Goal: Information Seeking & Learning: Learn about a topic

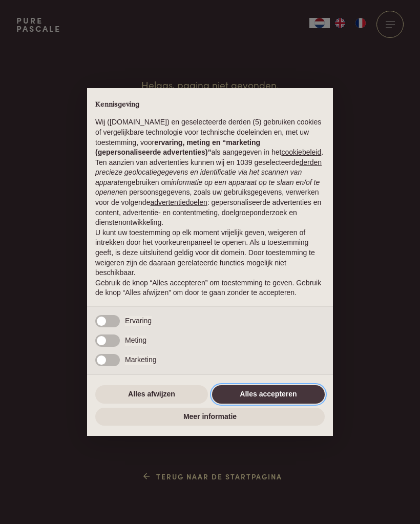
click at [294, 401] on button "Alles accepteren" at bounding box center [268, 394] width 113 height 18
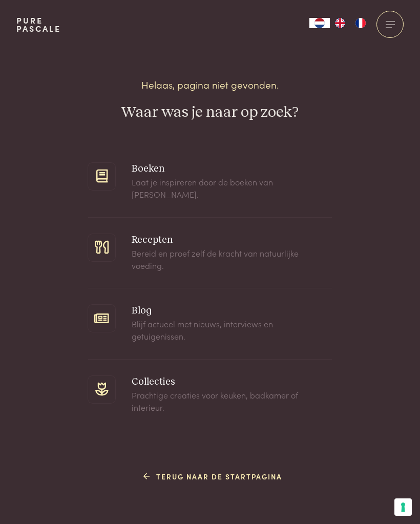
click at [266, 468] on div "Waar was je naar op zoek? Boeken Laat je inspireren door de boeken van Pascale …" at bounding box center [210, 296] width 244 height 387
click at [248, 475] on link "Terug naar de startpagina" at bounding box center [212, 476] width 139 height 11
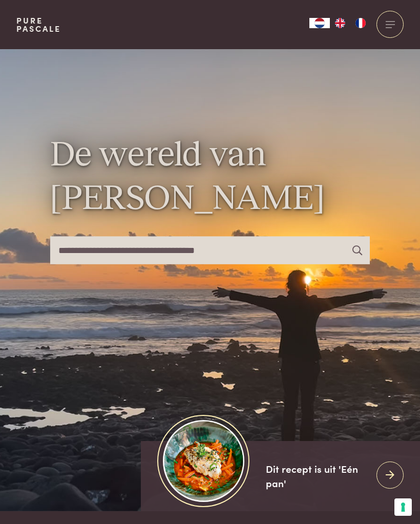
click at [206, 483] on img at bounding box center [203, 460] width 81 height 81
click at [386, 480] on div at bounding box center [389, 474] width 27 height 27
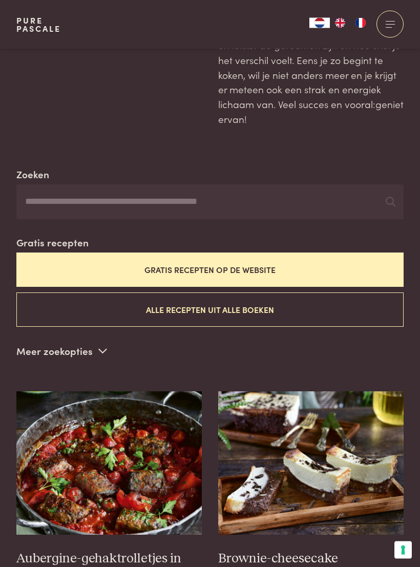
click at [368, 271] on button "Gratis recepten op de website" at bounding box center [209, 270] width 387 height 34
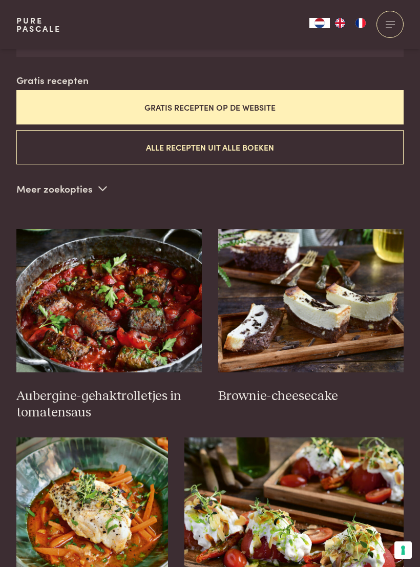
scroll to position [280, 0]
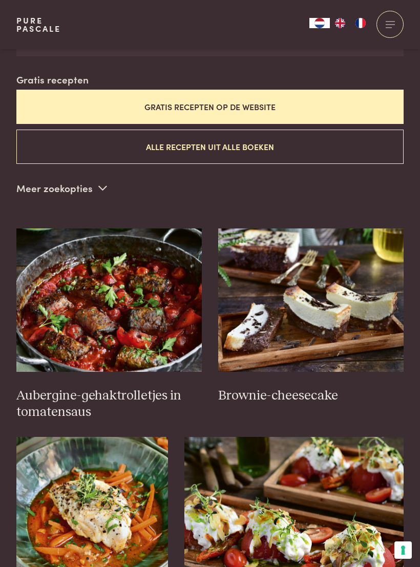
click at [66, 511] on img at bounding box center [92, 508] width 152 height 143
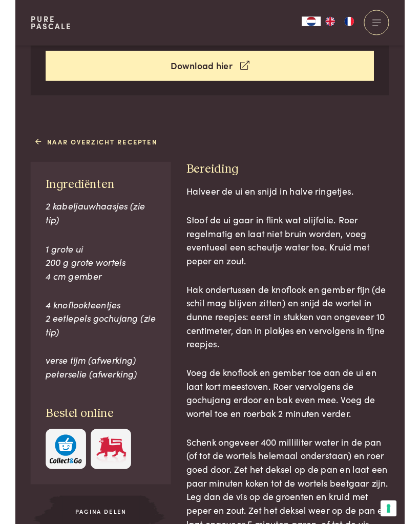
scroll to position [489, 0]
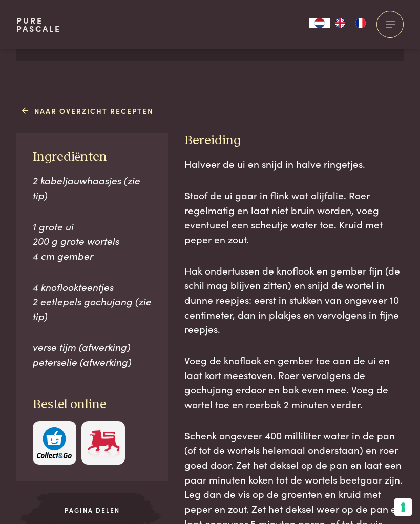
click at [362, 353] on span "Voeg de knoflook en gember toe aan de ui en laat kort meestoven. Roer vervolgen…" at bounding box center [286, 382] width 205 height 58
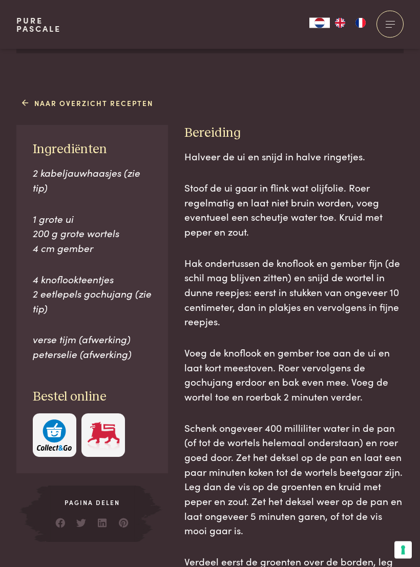
scroll to position [500, 0]
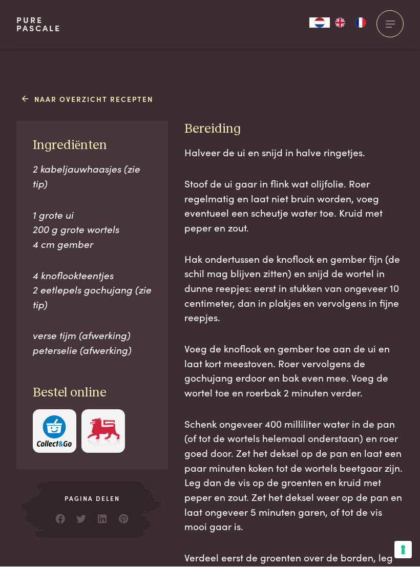
click at [151, 304] on p "4 knoflookteentjes 2 eetlepels gochujang (zie tip)" at bounding box center [92, 290] width 119 height 44
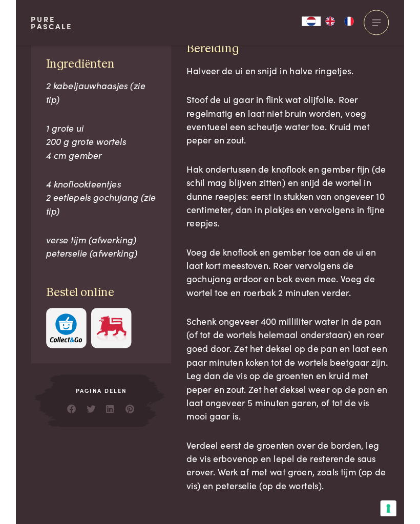
scroll to position [620, 0]
